Goal: Complete application form

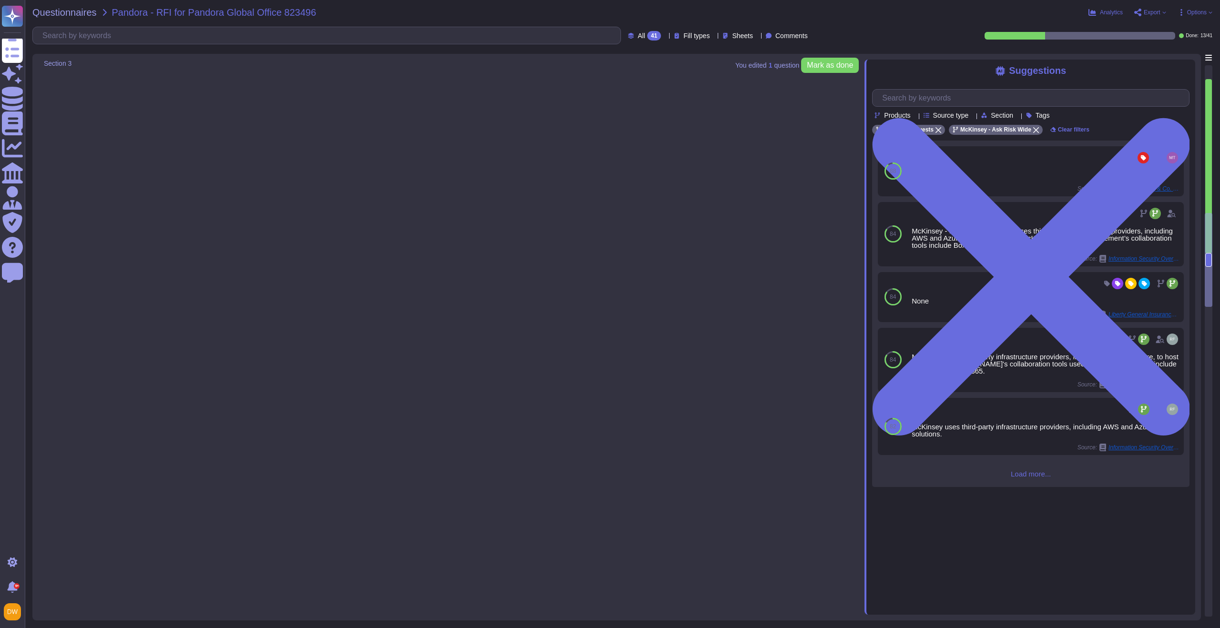
type textarea "LoRemips do s ametco adipiscing elitseddoe temp incididun ut laboree doloremagn…"
type textarea "~36,800 globally."
type textarea "In [DATE], we invested $1.27 billion in innovation, knowledge, and capabilities…"
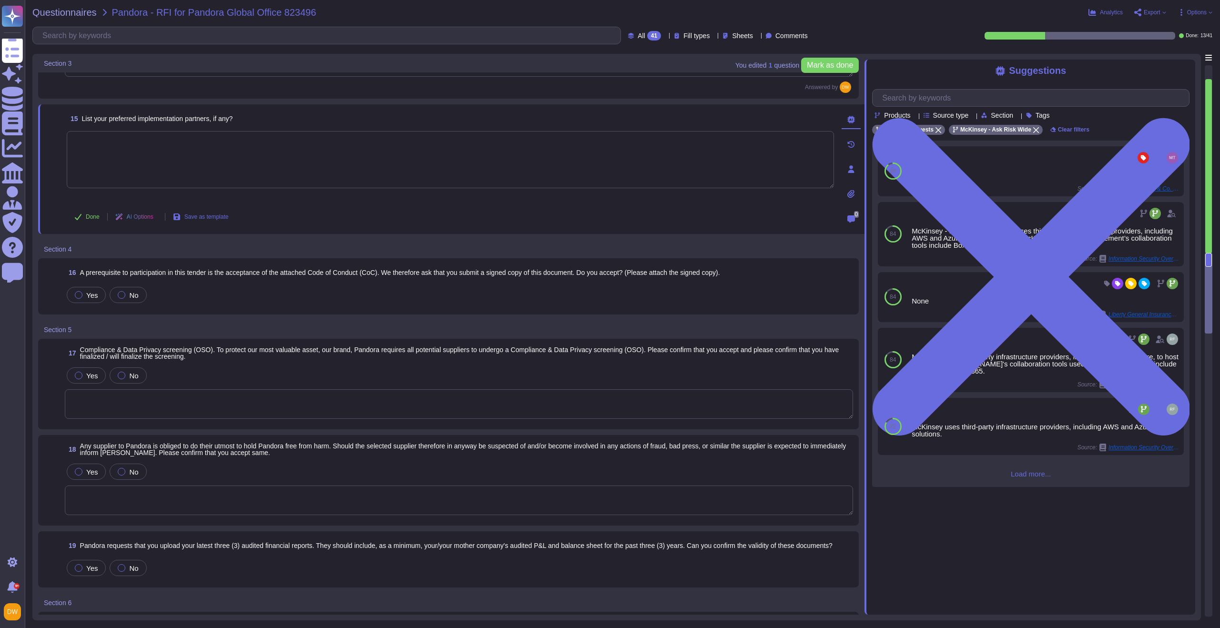
scroll to position [1248, 0]
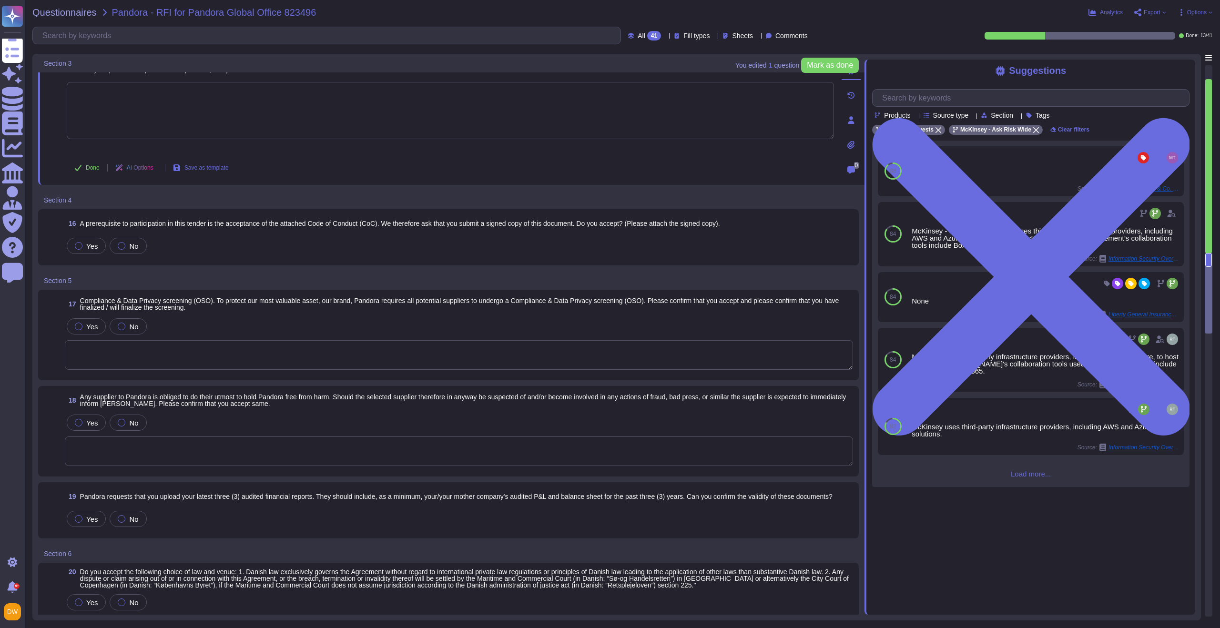
click at [218, 356] on textarea at bounding box center [459, 355] width 788 height 30
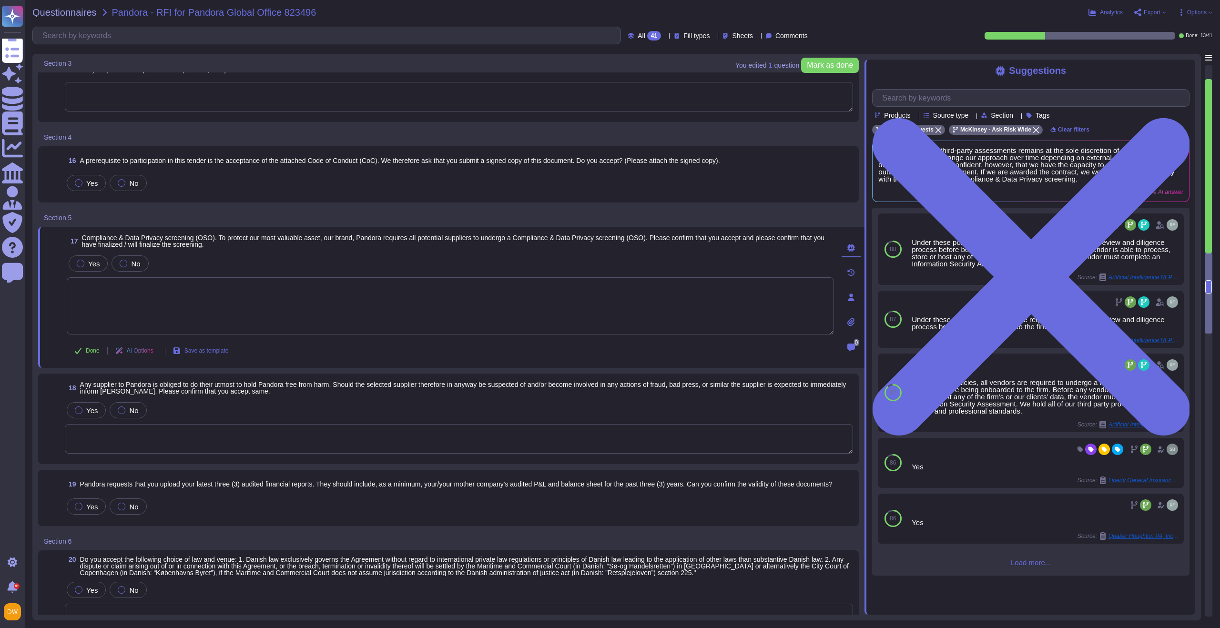
click at [318, 430] on textarea at bounding box center [459, 439] width 788 height 30
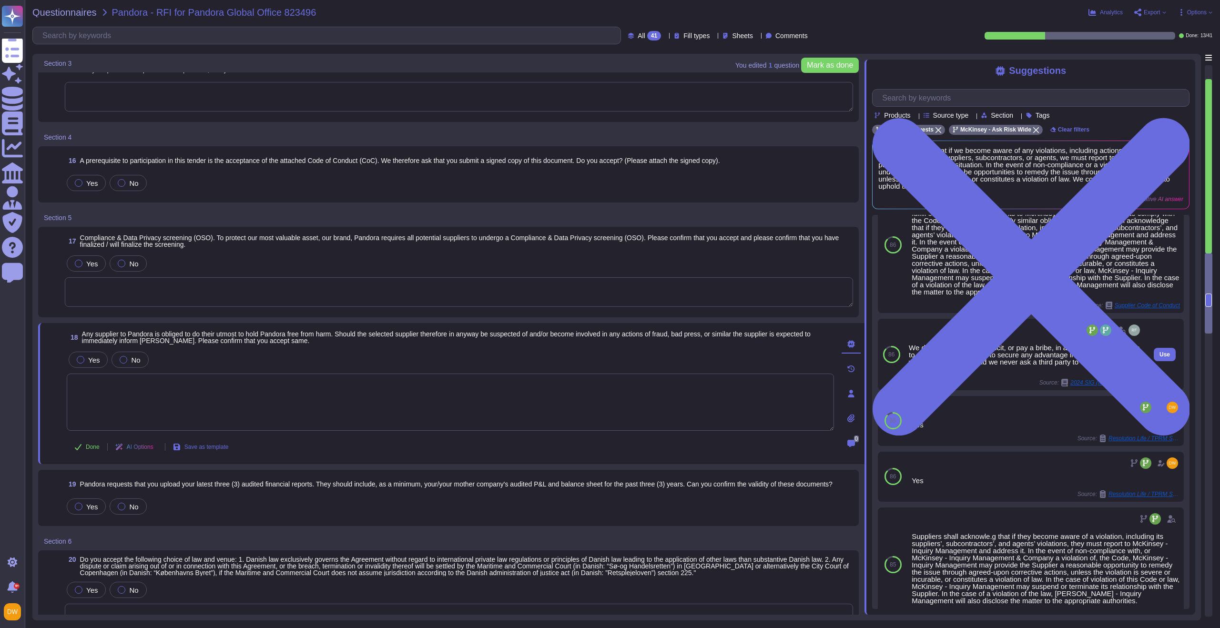
scroll to position [70, 0]
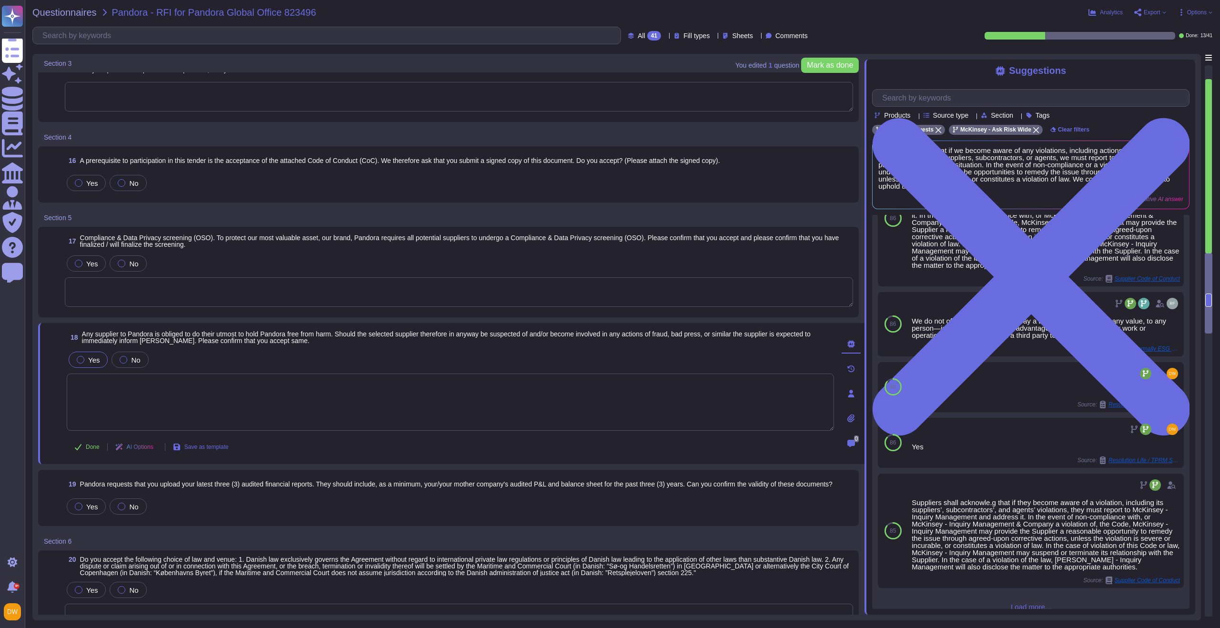
click at [84, 358] on label "Yes" at bounding box center [88, 360] width 23 height 8
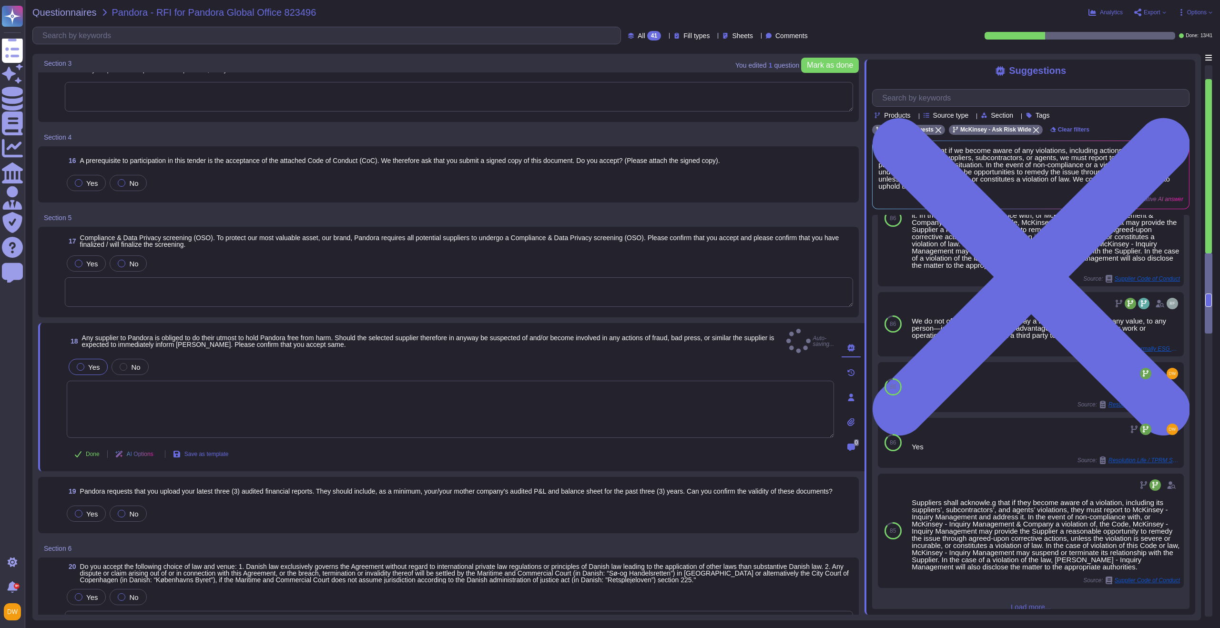
click at [92, 404] on textarea at bounding box center [450, 409] width 767 height 57
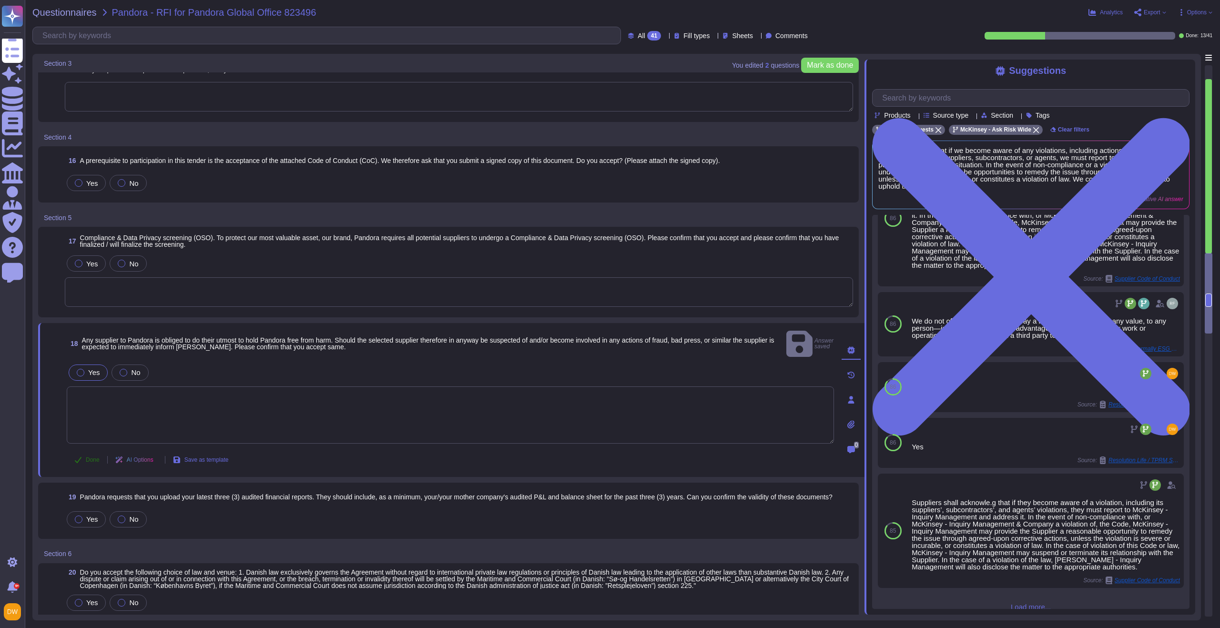
click at [87, 457] on span "Done" at bounding box center [93, 460] width 14 height 6
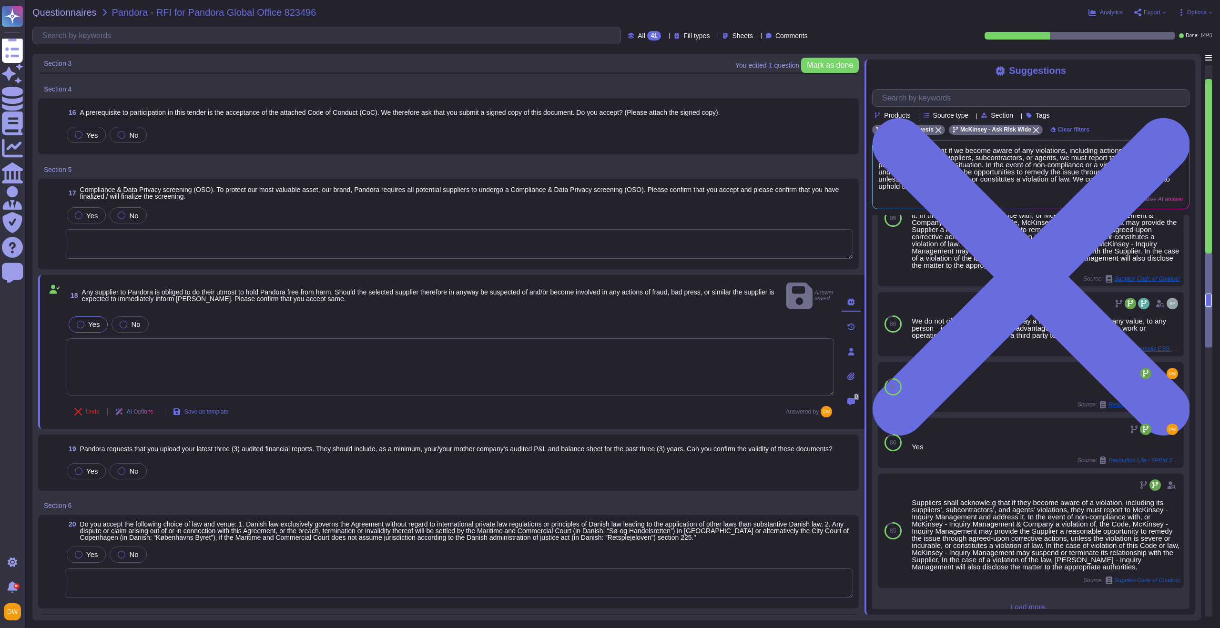
scroll to position [1378, 0]
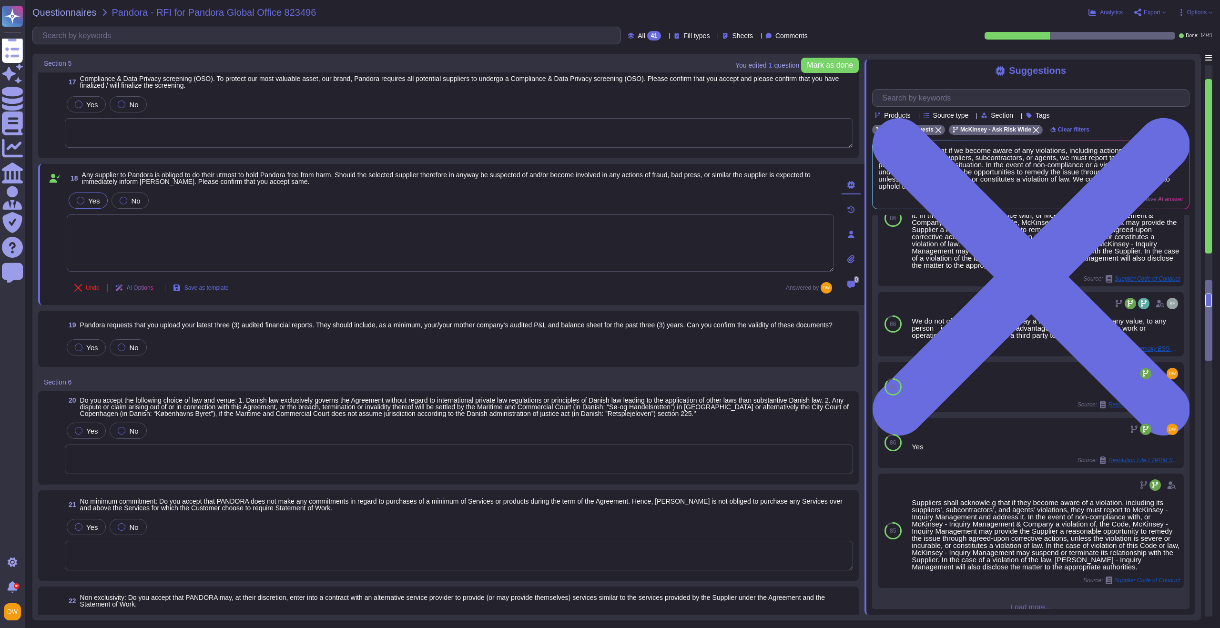
click at [165, 328] on span "Pandora requests that you upload your latest three (3) audited financial report…" at bounding box center [456, 325] width 752 height 7
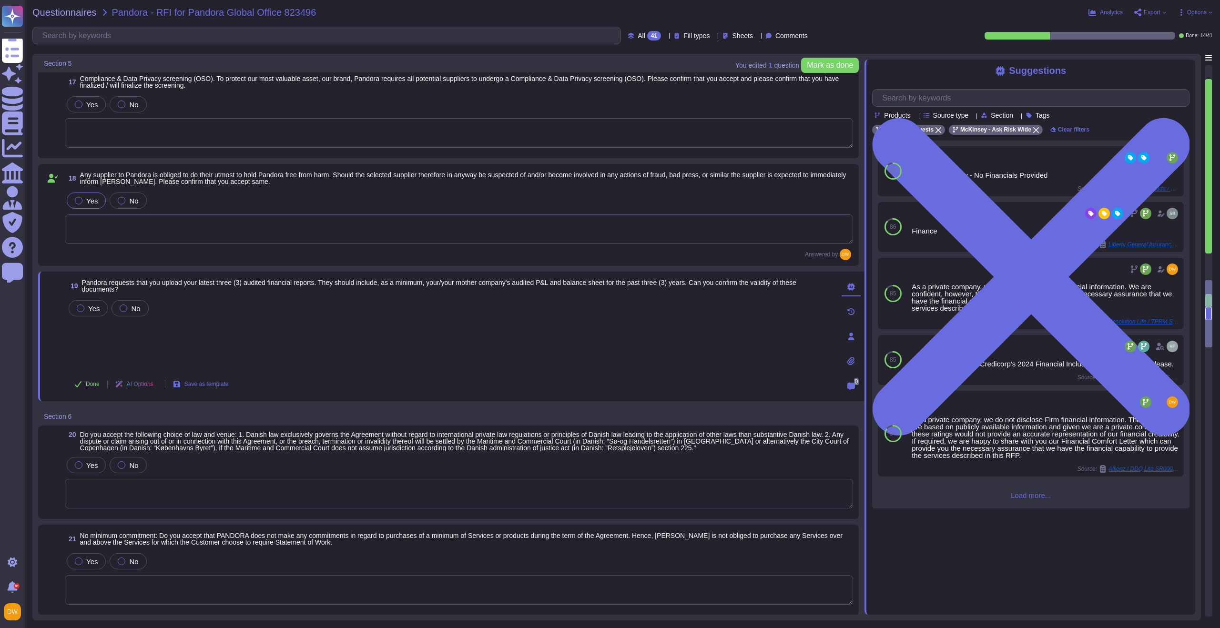
click at [164, 343] on div "Yes No" at bounding box center [450, 333] width 767 height 71
click at [117, 340] on div "Yes No" at bounding box center [450, 333] width 767 height 71
click at [200, 286] on span "Pandora requests that you upload your latest three (3) audited financial report…" at bounding box center [439, 286] width 714 height 14
click at [94, 306] on span "Yes" at bounding box center [93, 308] width 11 height 8
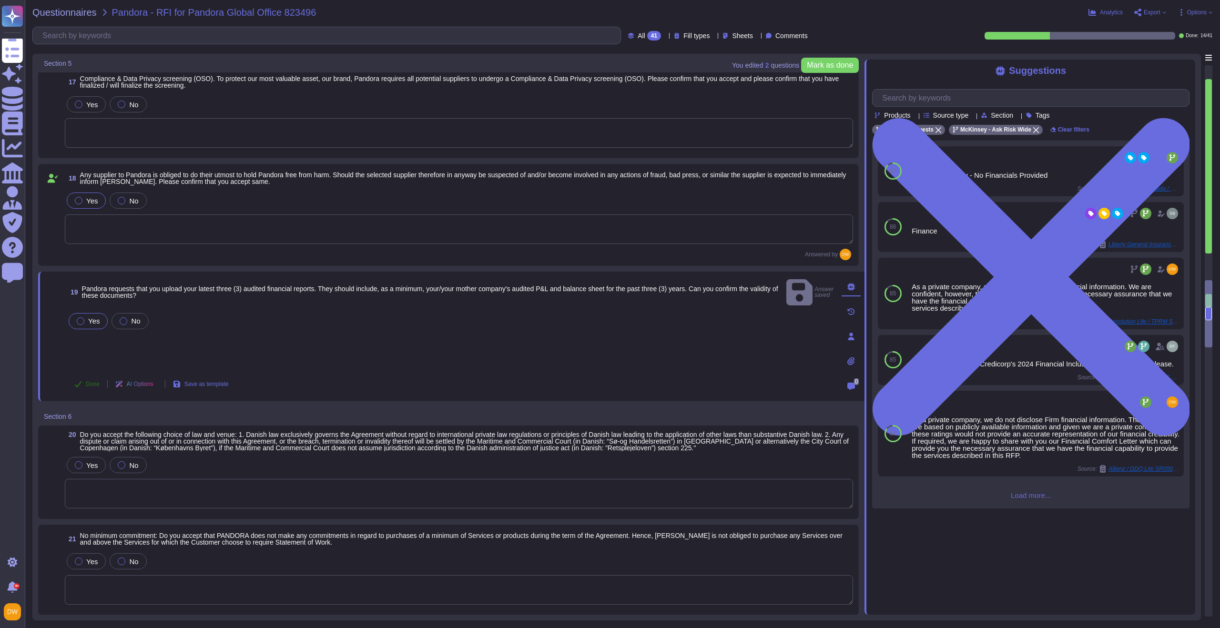
click at [85, 381] on button "Done" at bounding box center [87, 384] width 41 height 19
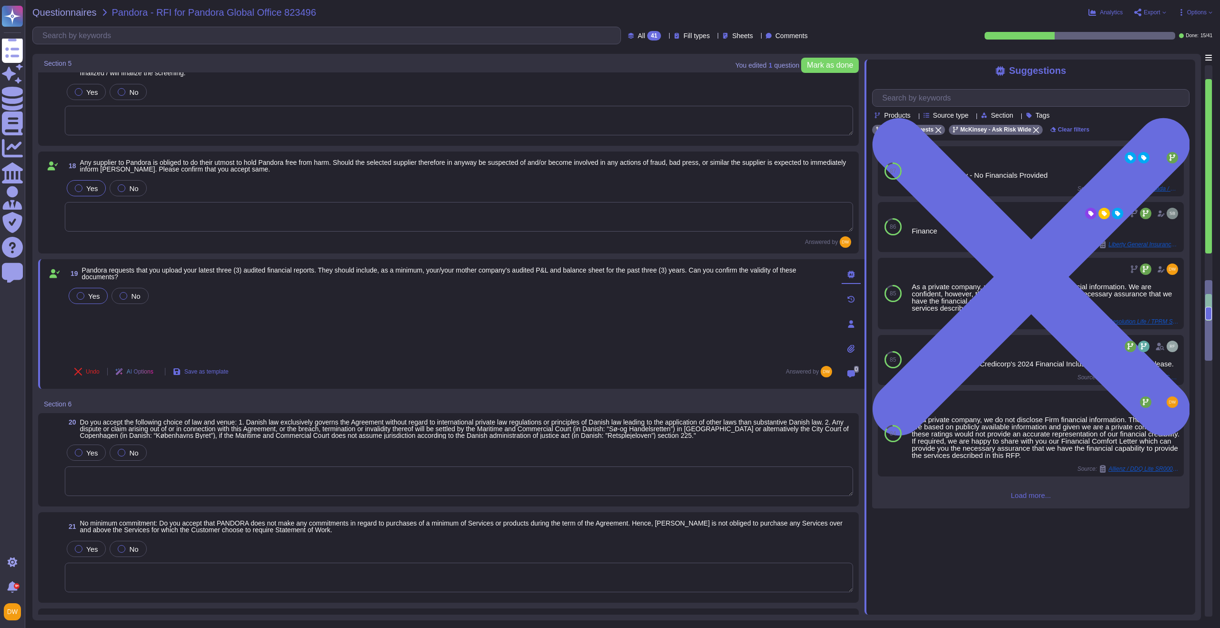
scroll to position [1500, 0]
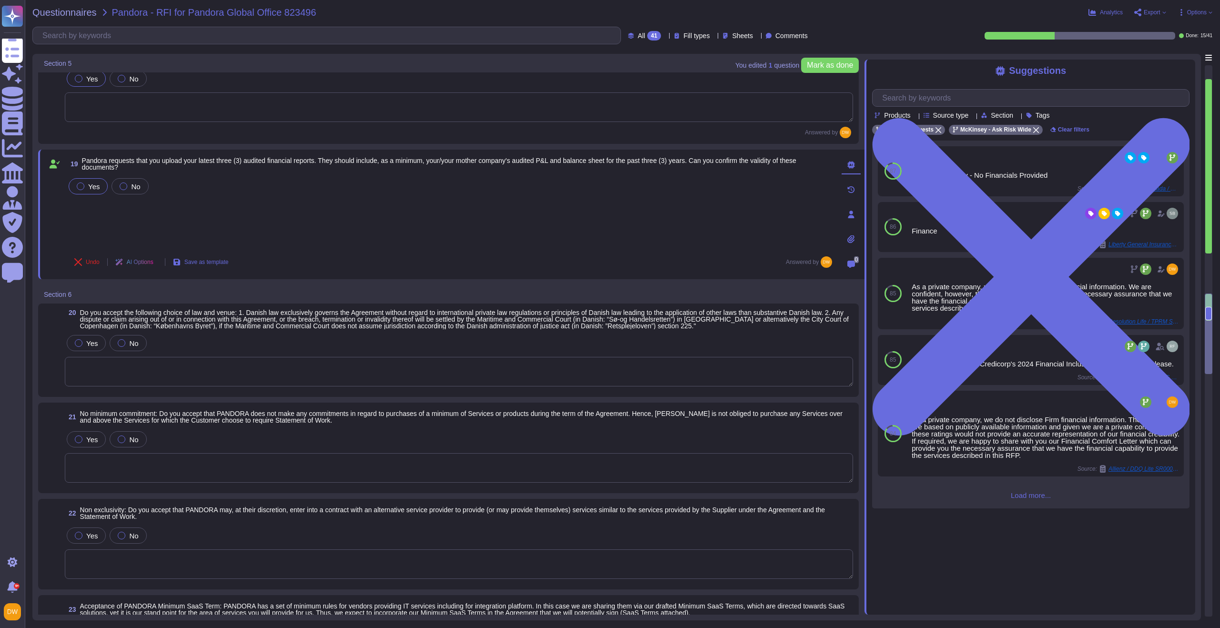
click at [188, 355] on div "Yes No" at bounding box center [459, 360] width 788 height 54
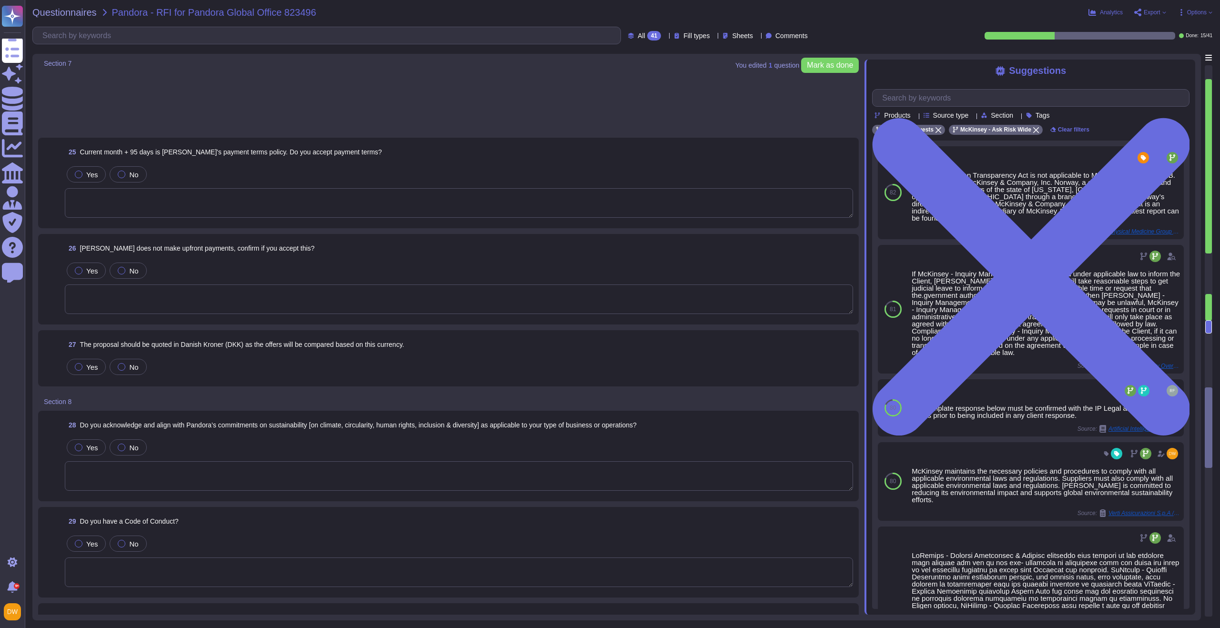
scroll to position [2045, 0]
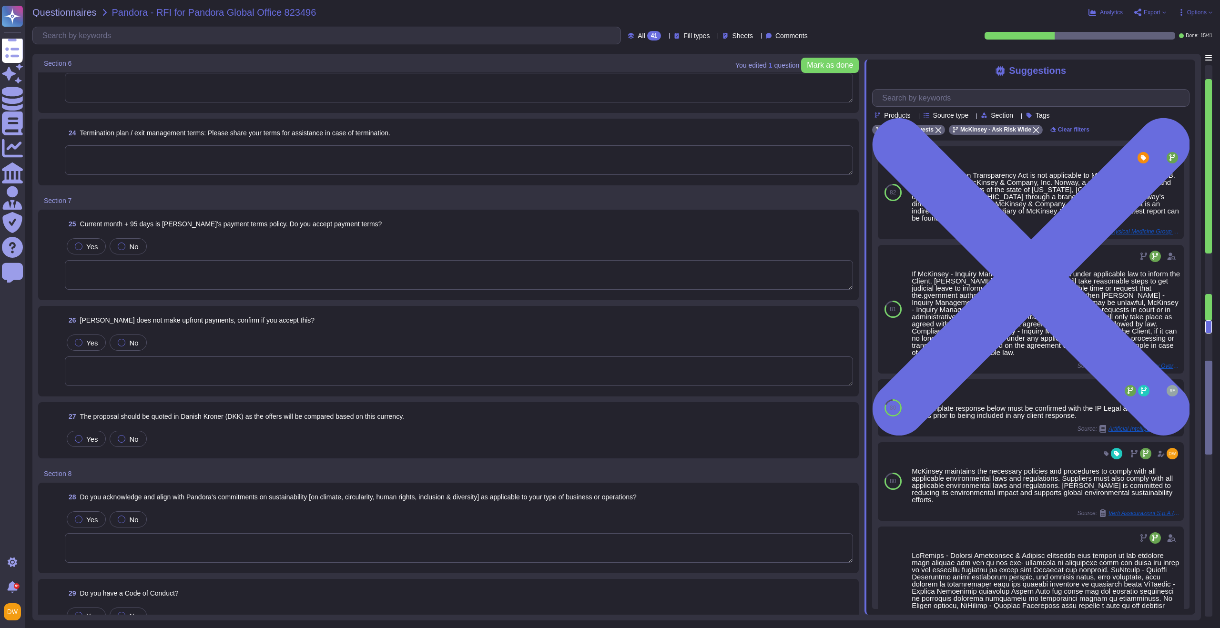
click at [225, 274] on textarea at bounding box center [459, 275] width 788 height 30
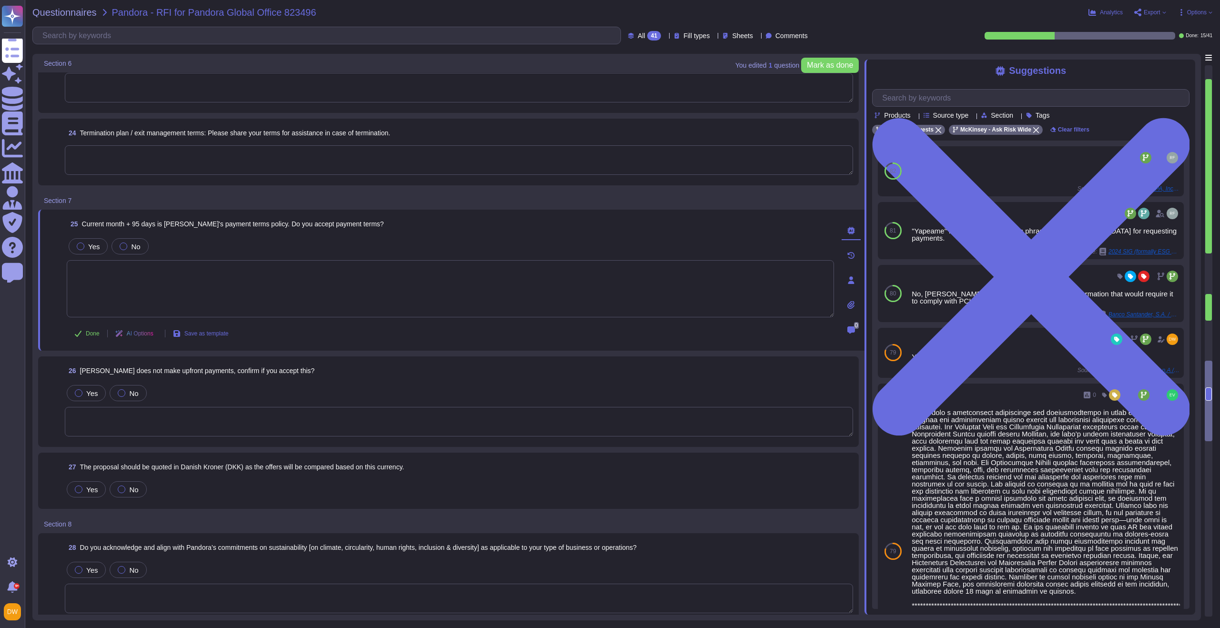
scroll to position [2063, 0]
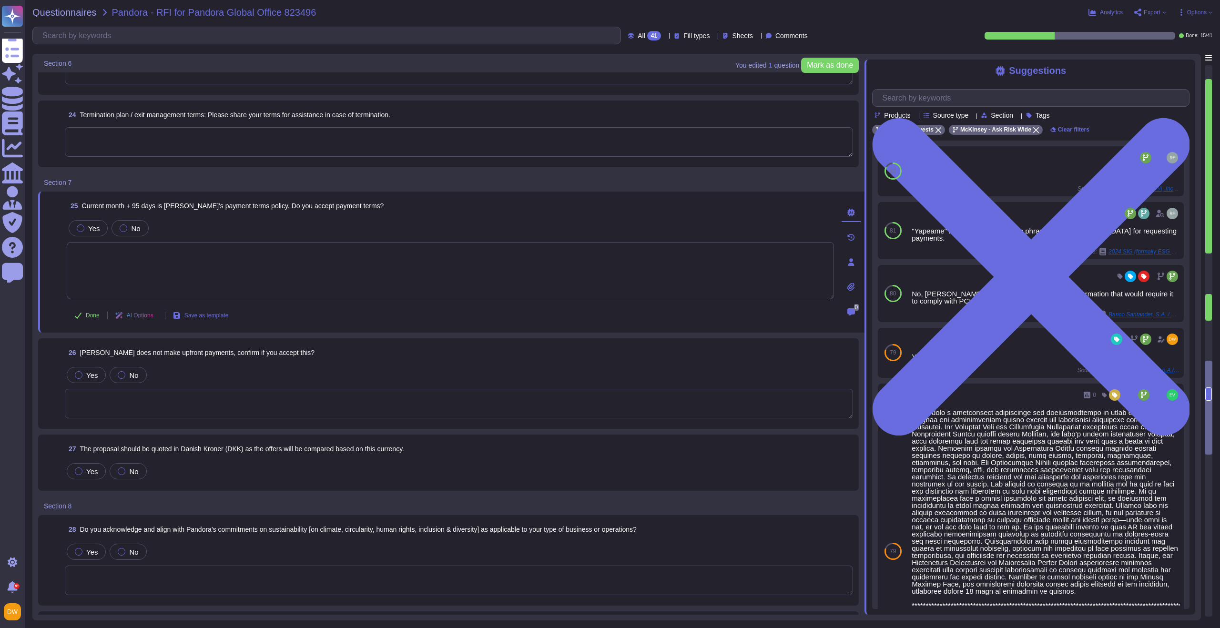
click at [218, 399] on textarea at bounding box center [459, 404] width 788 height 30
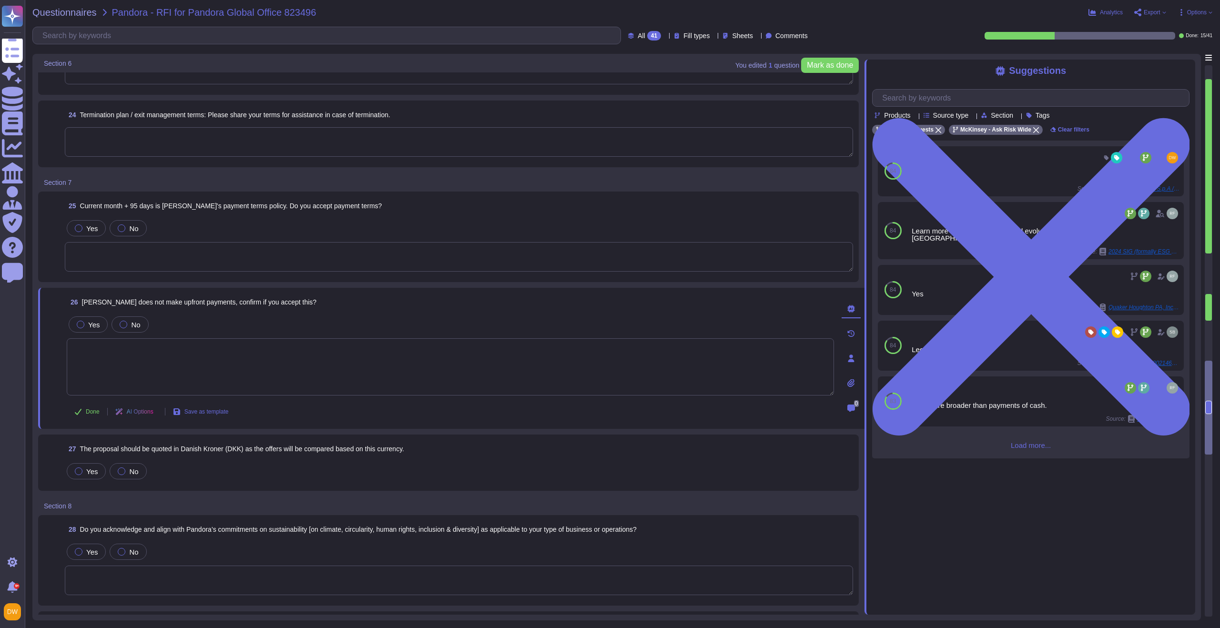
scroll to position [2142, 0]
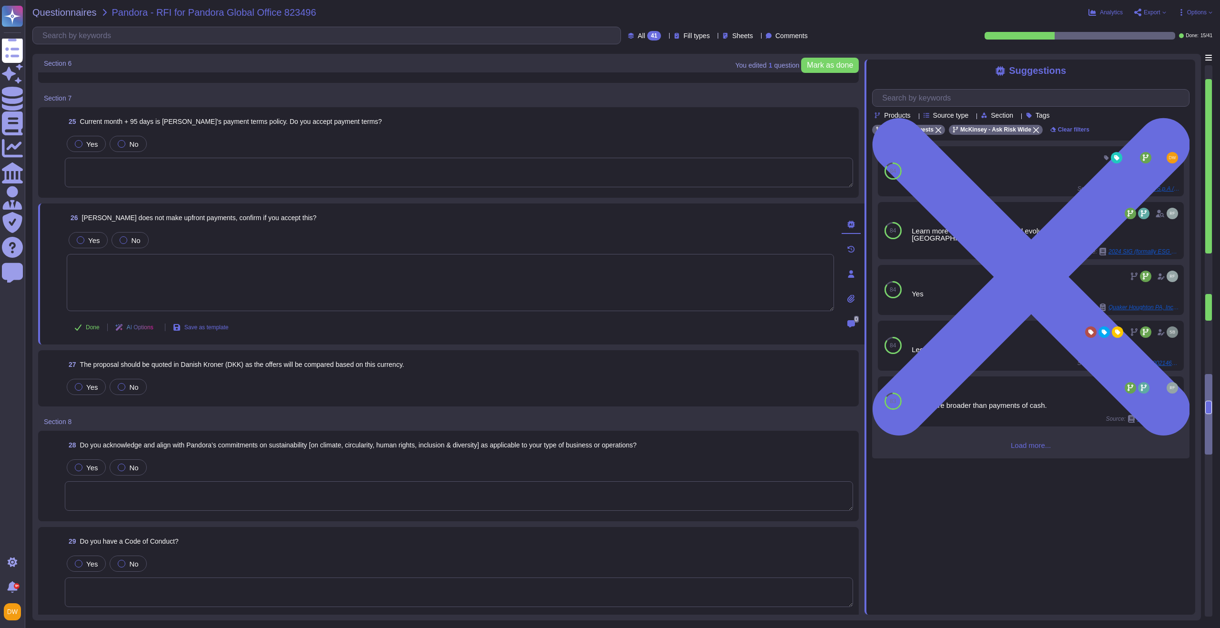
click at [236, 382] on div "Yes No" at bounding box center [459, 387] width 788 height 20
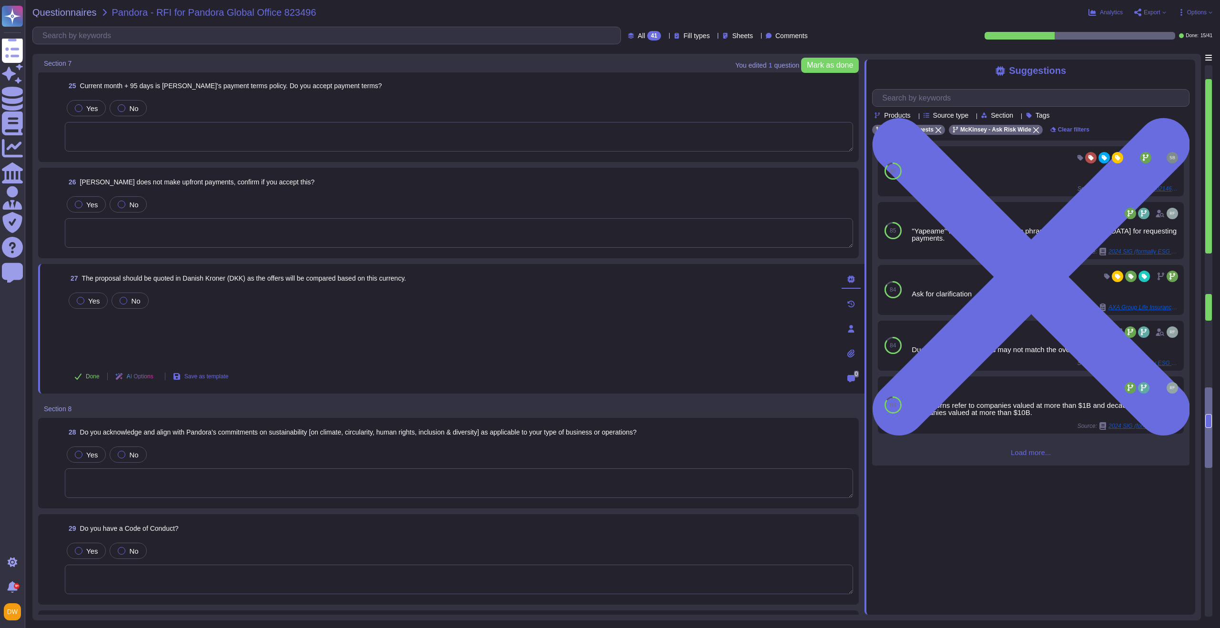
scroll to position [2195, 0]
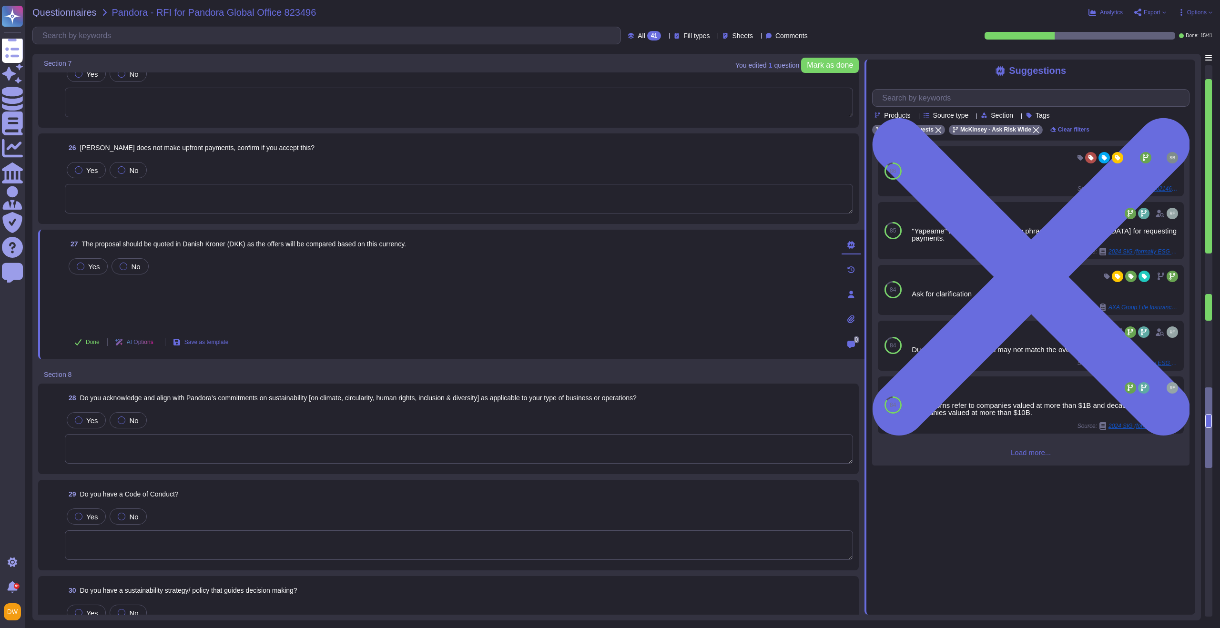
click at [236, 432] on div "Yes No" at bounding box center [459, 437] width 788 height 54
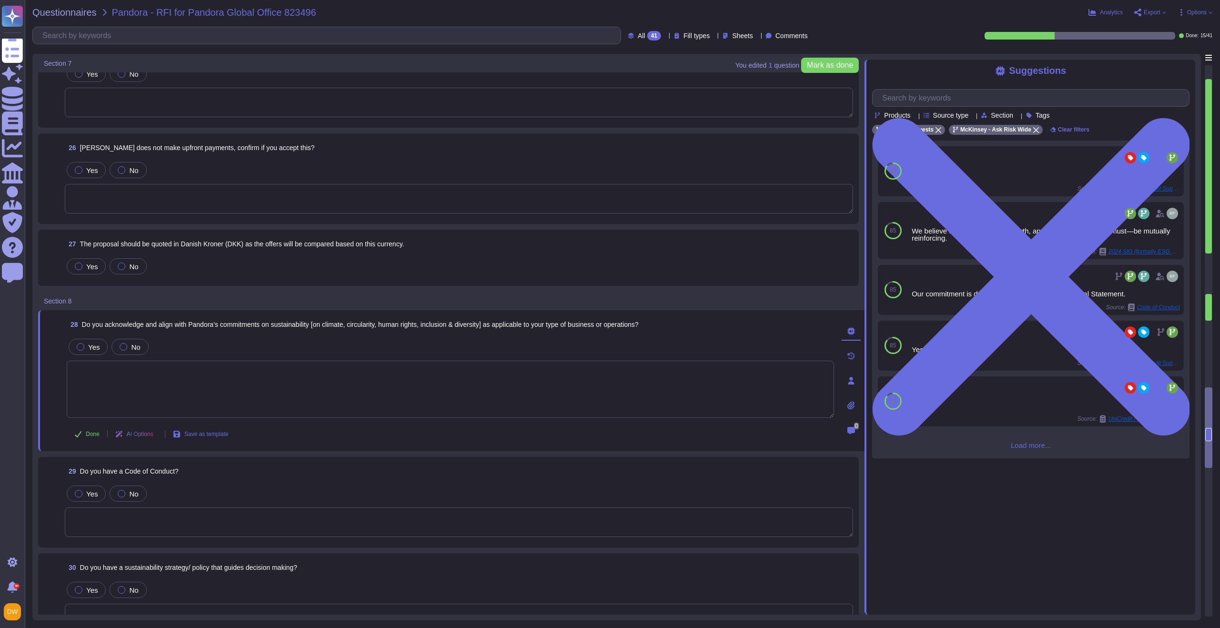
click at [209, 488] on div "Yes No" at bounding box center [459, 494] width 788 height 20
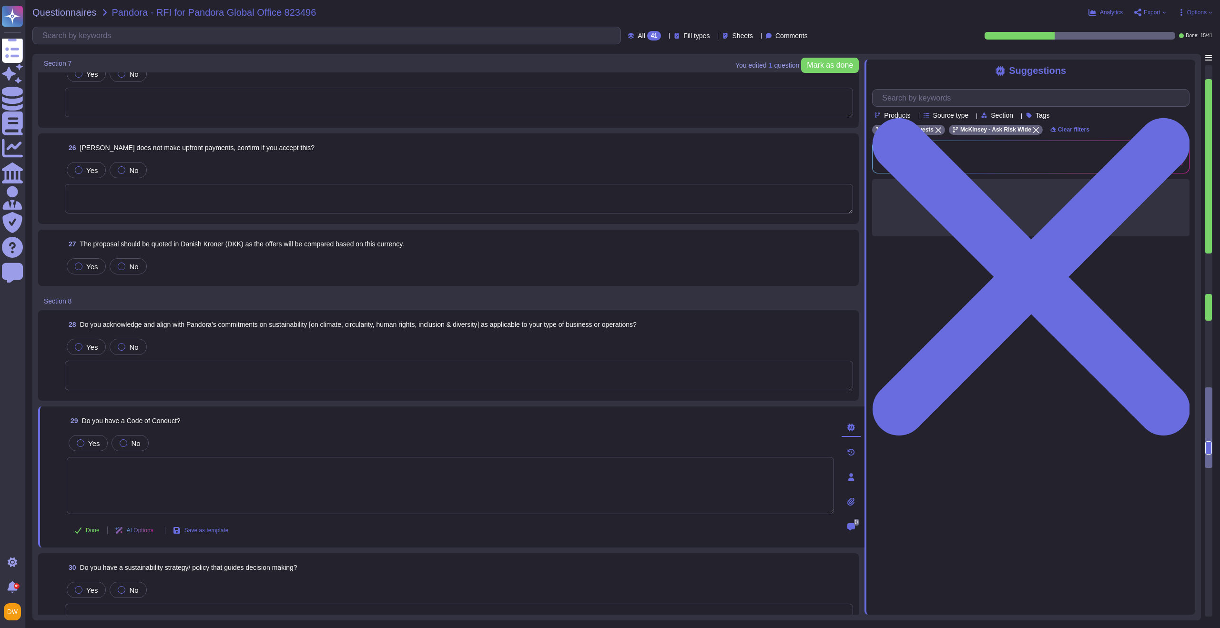
click at [203, 505] on textarea at bounding box center [450, 485] width 767 height 57
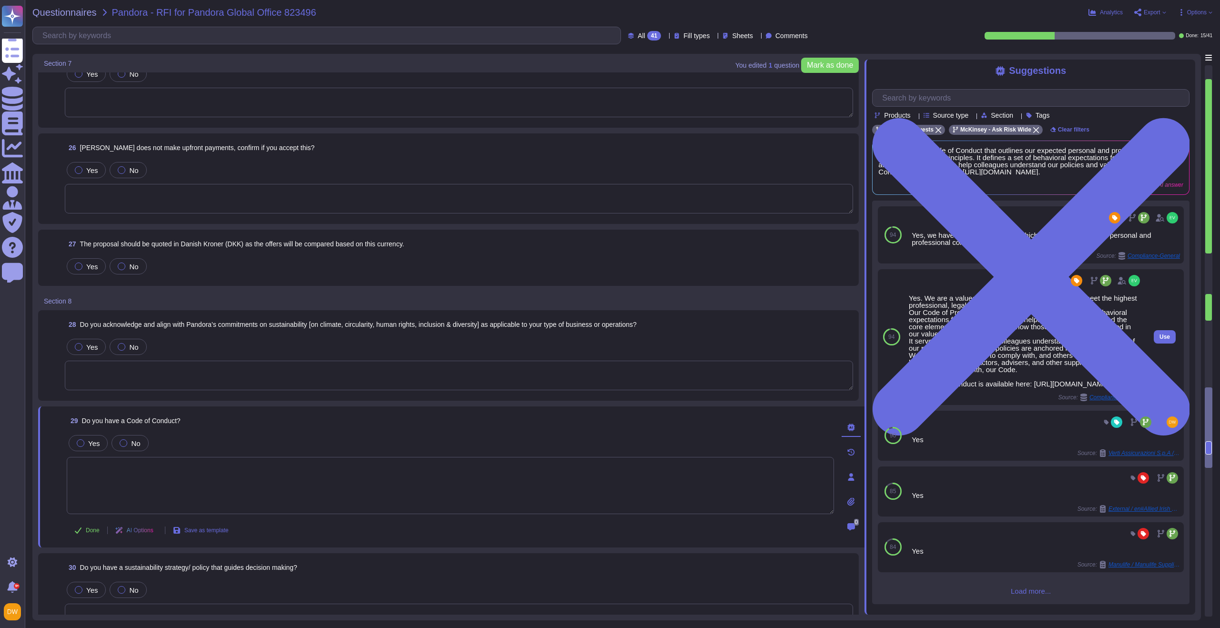
click at [910, 387] on div "Yes. We are a values-driven organization and aspire to meet the highest profess…" at bounding box center [1025, 340] width 233 height 93
drag, startPoint x: 908, startPoint y: 401, endPoint x: 955, endPoint y: 407, distance: 48.1
click at [955, 387] on div "Yes. We are a values-driven organization and aspire to meet the highest profess…" at bounding box center [1025, 340] width 233 height 93
copy div "[URL][DOMAIN_NAME]"
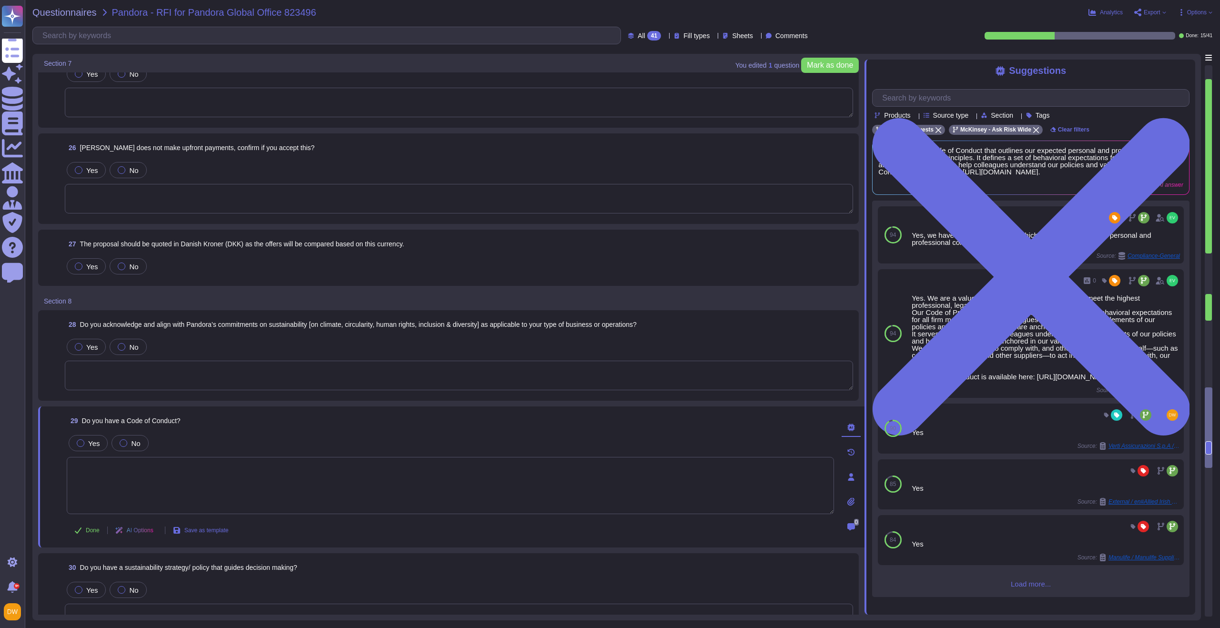
click at [171, 381] on textarea at bounding box center [459, 376] width 788 height 30
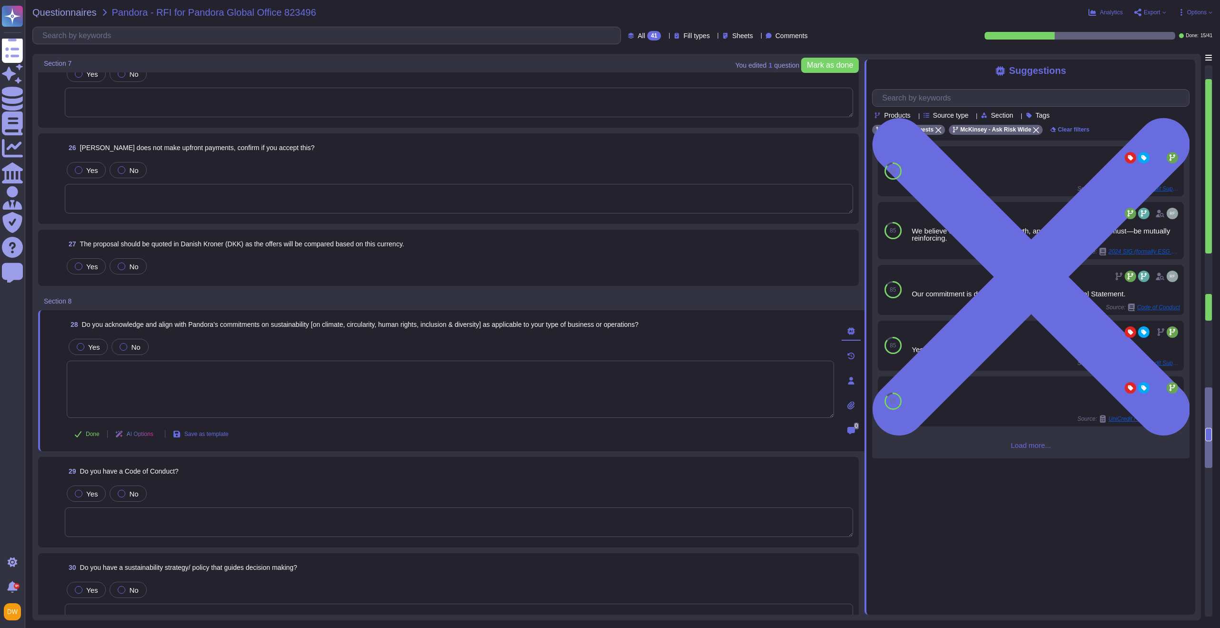
scroll to position [2218, 0]
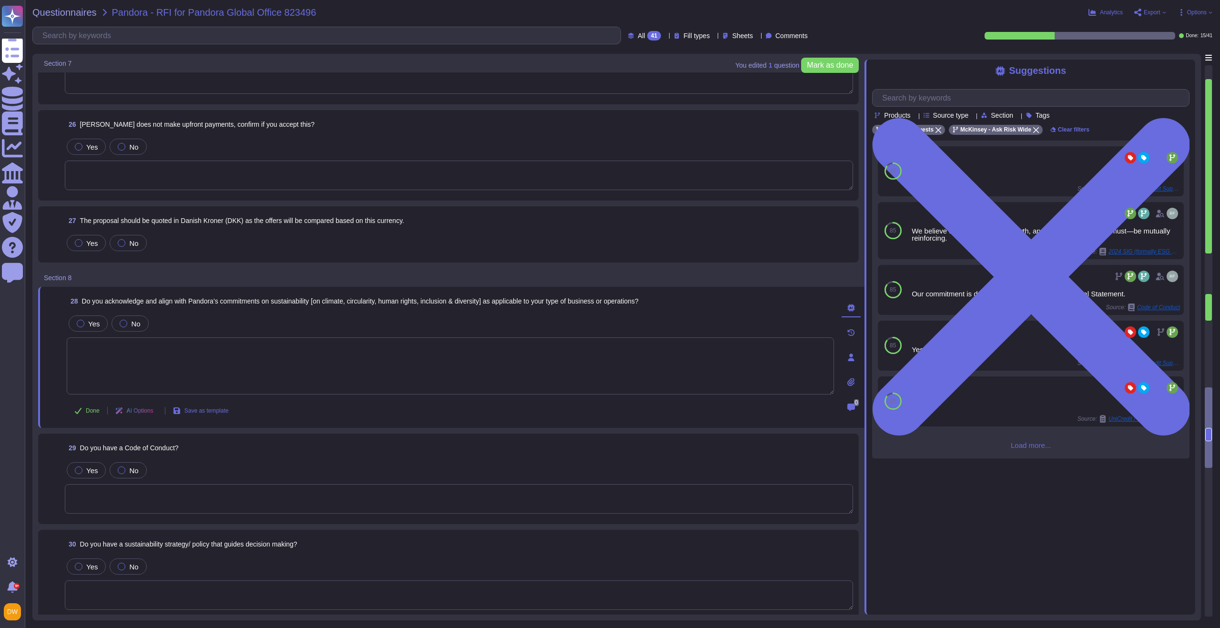
click at [143, 488] on textarea at bounding box center [459, 499] width 788 height 30
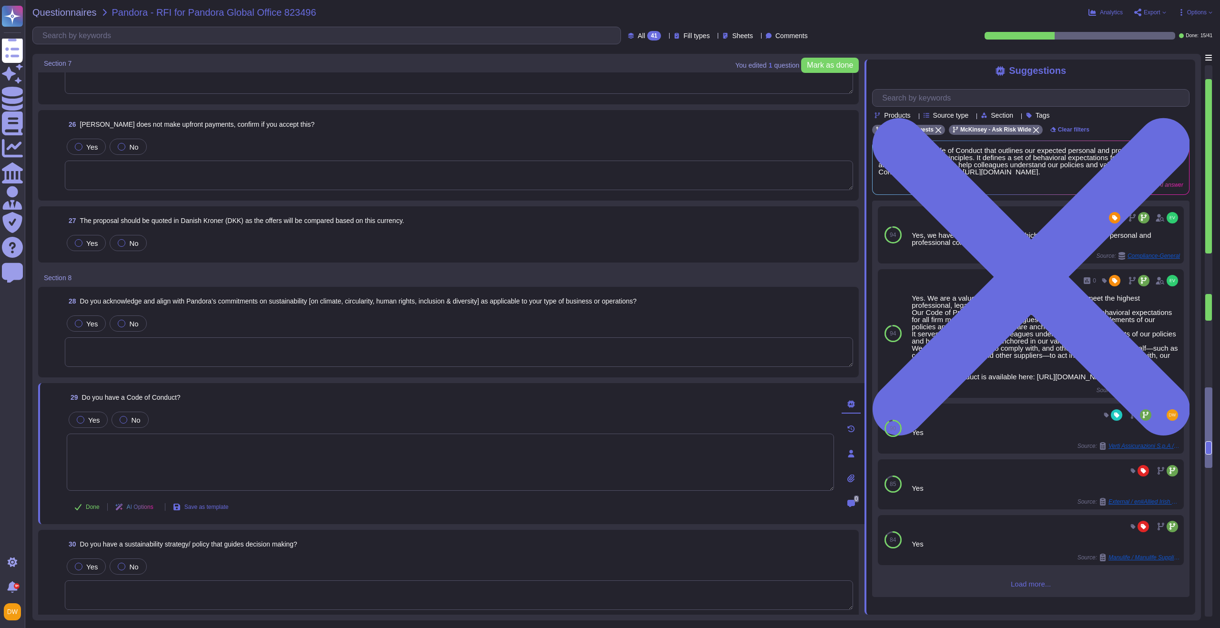
paste textarea "[URL][DOMAIN_NAME]"
type textarea "[URL][DOMAIN_NAME]"
click at [92, 422] on span "Yes" at bounding box center [93, 420] width 11 height 8
click at [85, 429] on label "Yes" at bounding box center [88, 433] width 23 height 8
click at [91, 517] on span "Done" at bounding box center [93, 520] width 14 height 6
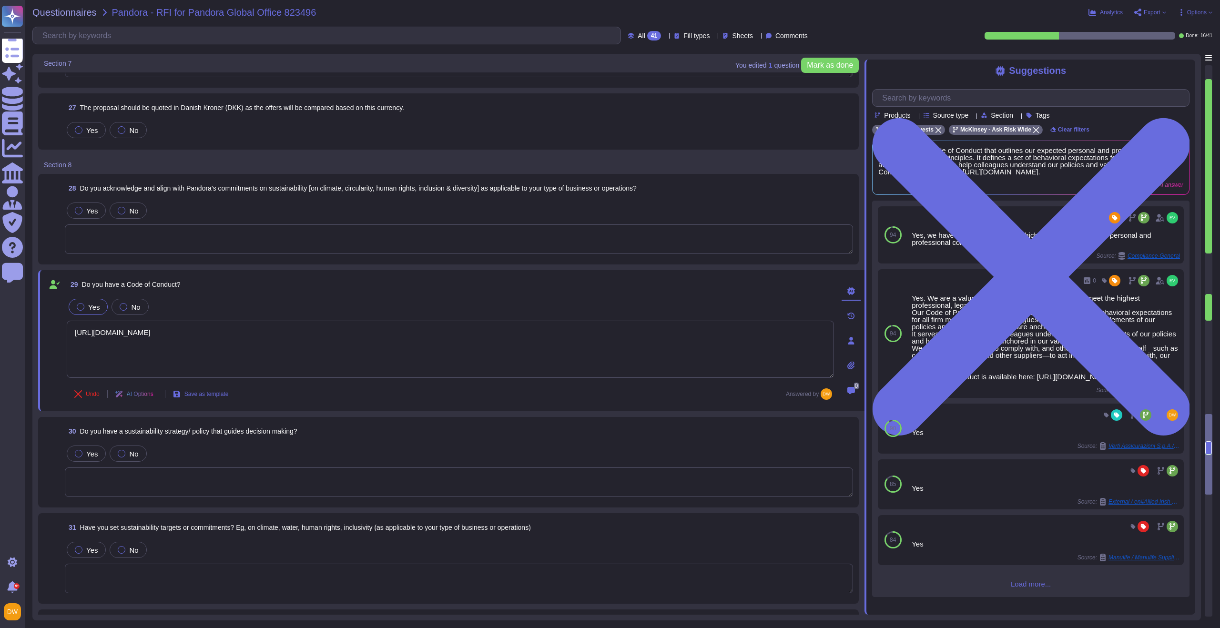
scroll to position [2365, 0]
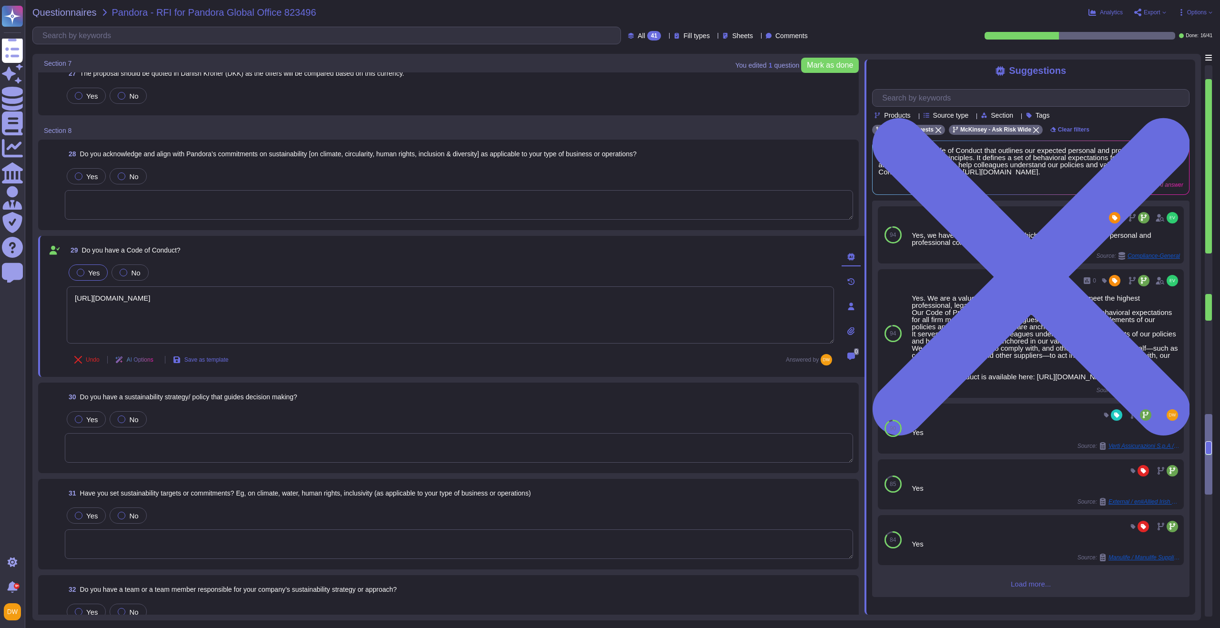
click at [127, 450] on textarea at bounding box center [459, 448] width 788 height 30
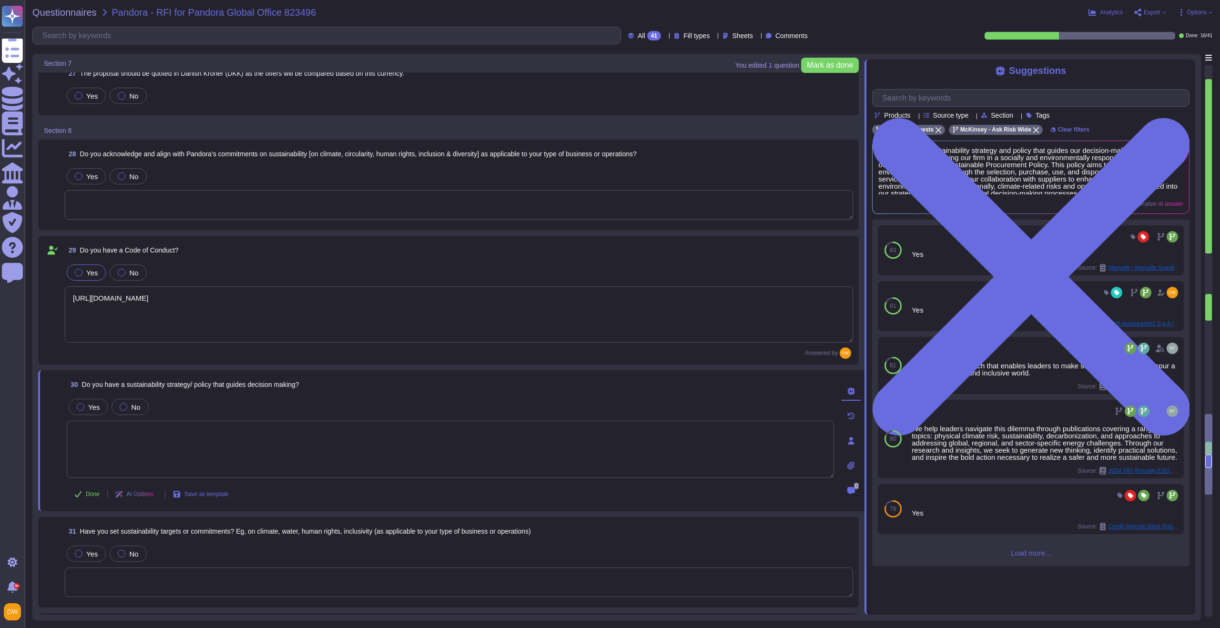
click at [81, 416] on div "Yes No" at bounding box center [450, 407] width 767 height 20
click at [86, 409] on label "Yes" at bounding box center [88, 407] width 23 height 8
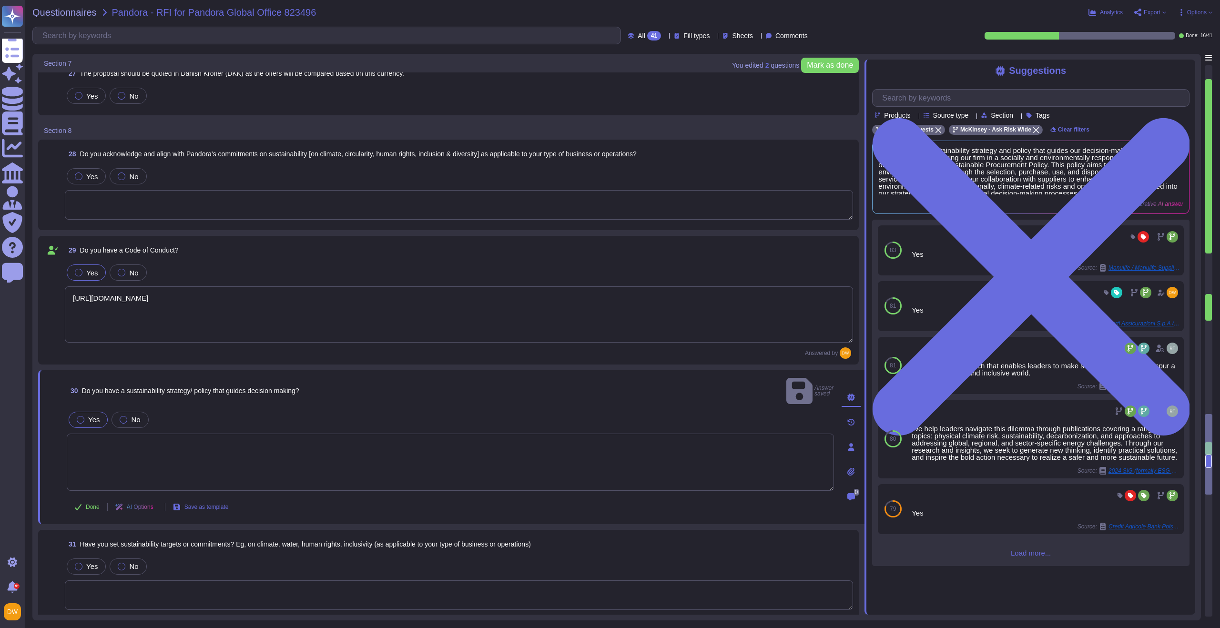
click at [85, 438] on textarea at bounding box center [450, 462] width 767 height 57
paste textarea "[URL][DOMAIN_NAME]"
type textarea "[URL][DOMAIN_NAME]"
click at [89, 504] on span "Done" at bounding box center [93, 507] width 14 height 6
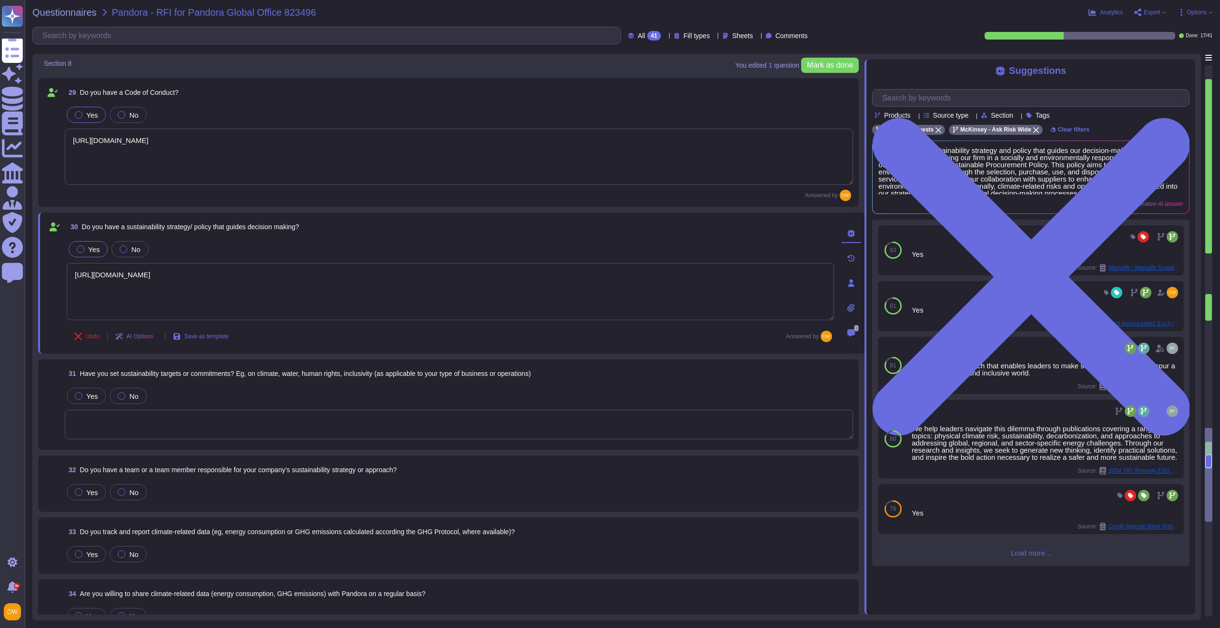
scroll to position [2550, 0]
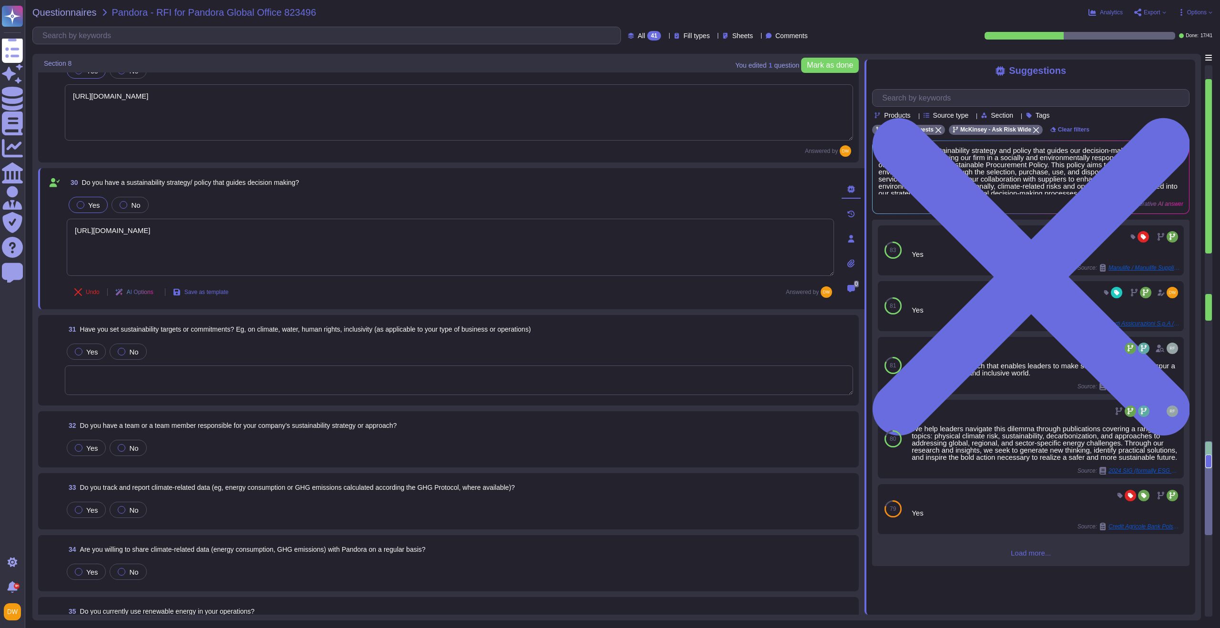
click at [203, 369] on textarea at bounding box center [459, 380] width 788 height 30
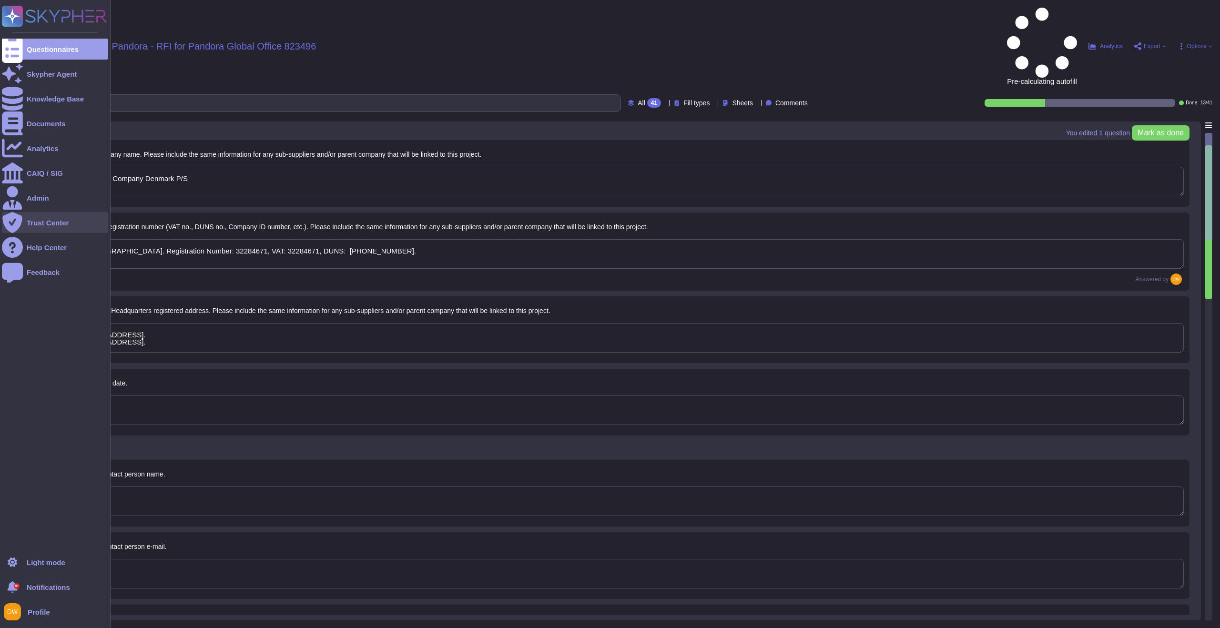
type textarea "McKinsey & Company Denmark P/S"
type textarea "Mck Denmark. Registration Number: 32284671, VAT: 32284671, DUNS: 30-510-0041."
type textarea "Ved Stranden 14, 1061 København K, Denmark. 251 Little Falls Drive, Wilmington,…"
type textarea "LoRemips do s ametco adipiscing elitseddoe temp incididun ut laboree doloremagn…"
click at [10, 10] on rect at bounding box center [12, 16] width 21 height 21
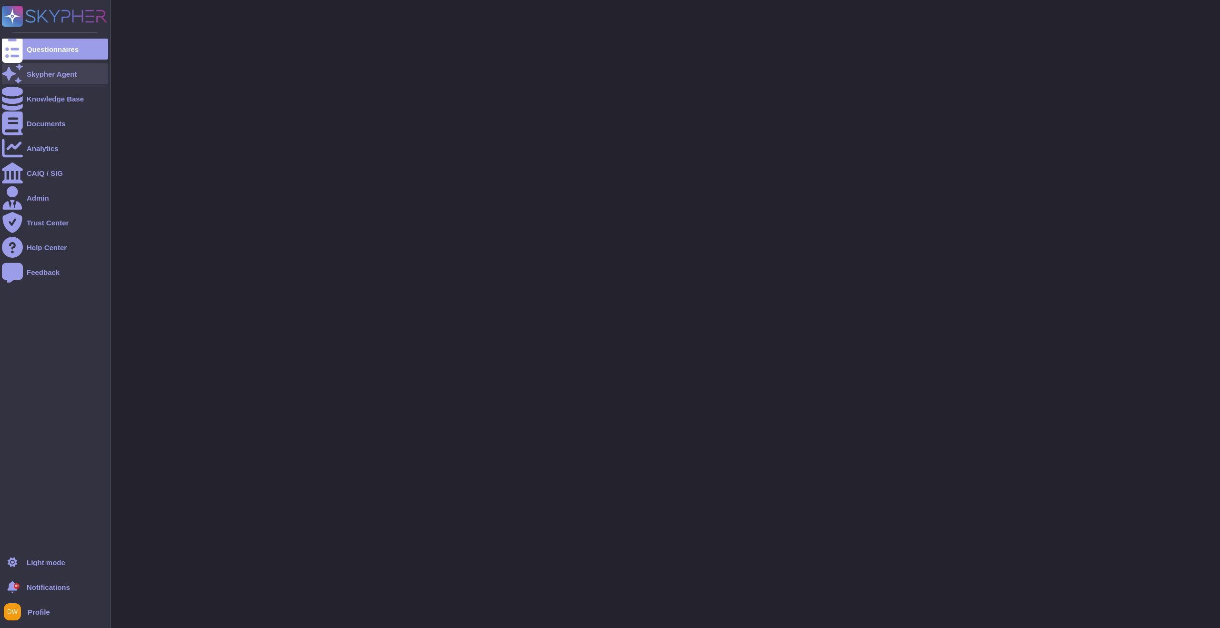
click at [72, 74] on div "Skypher Agent" at bounding box center [52, 74] width 50 height 7
